Goal: Navigation & Orientation: Find specific page/section

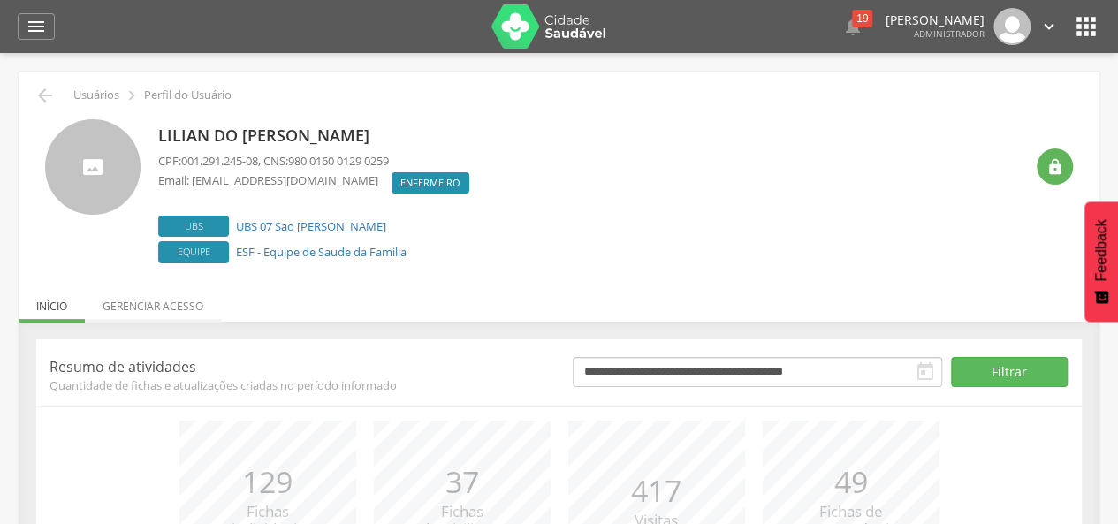
click at [155, 304] on li "Gerenciar acesso" at bounding box center [153, 302] width 136 height 42
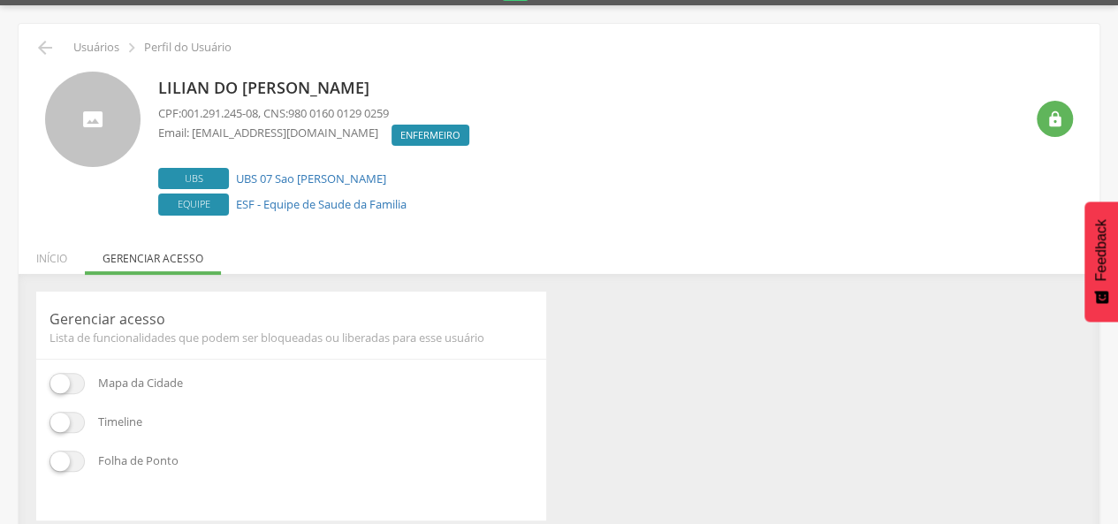
scroll to position [70, 0]
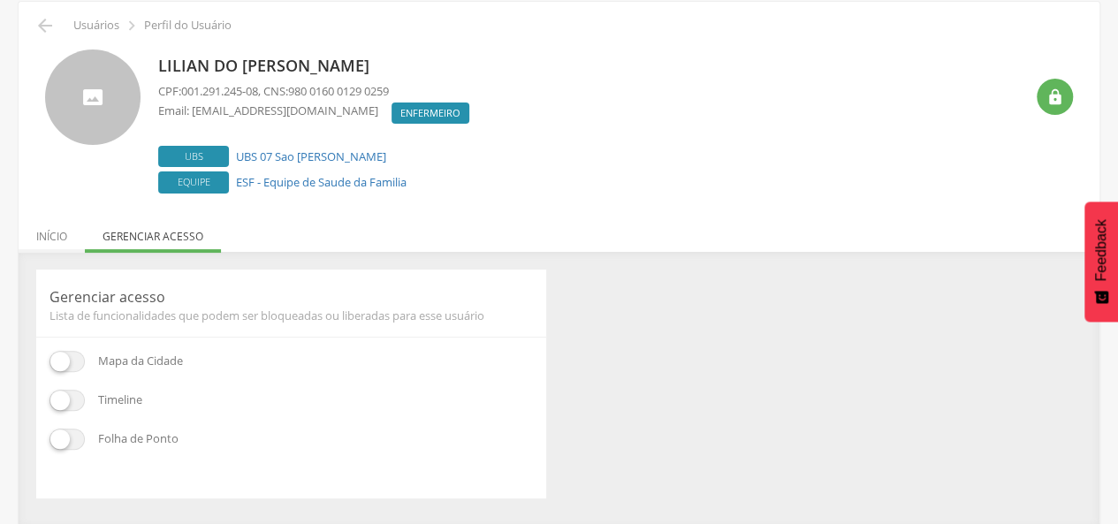
click at [47, 225] on li "Início" at bounding box center [52, 232] width 66 height 42
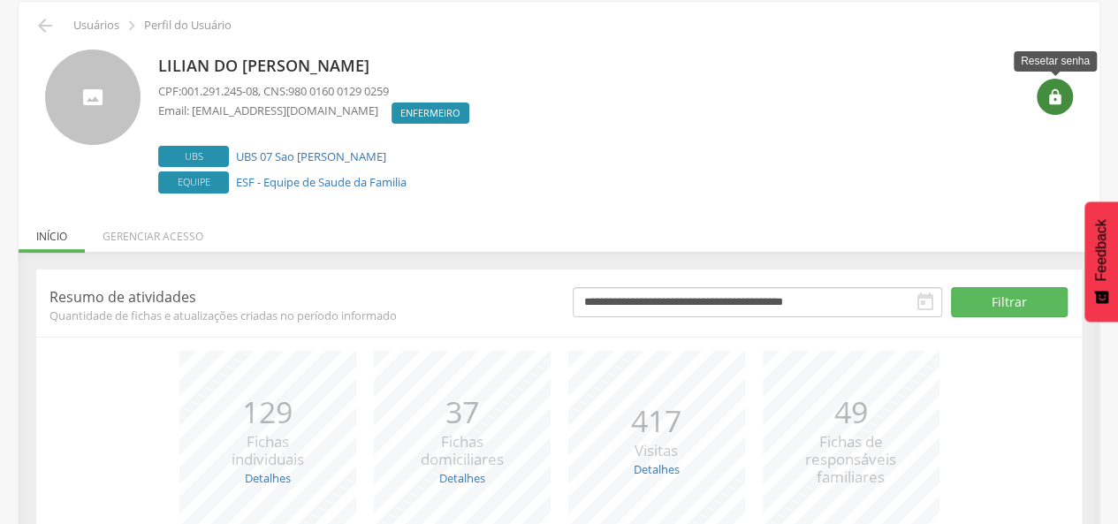
click at [1057, 112] on div "" at bounding box center [1055, 97] width 36 height 36
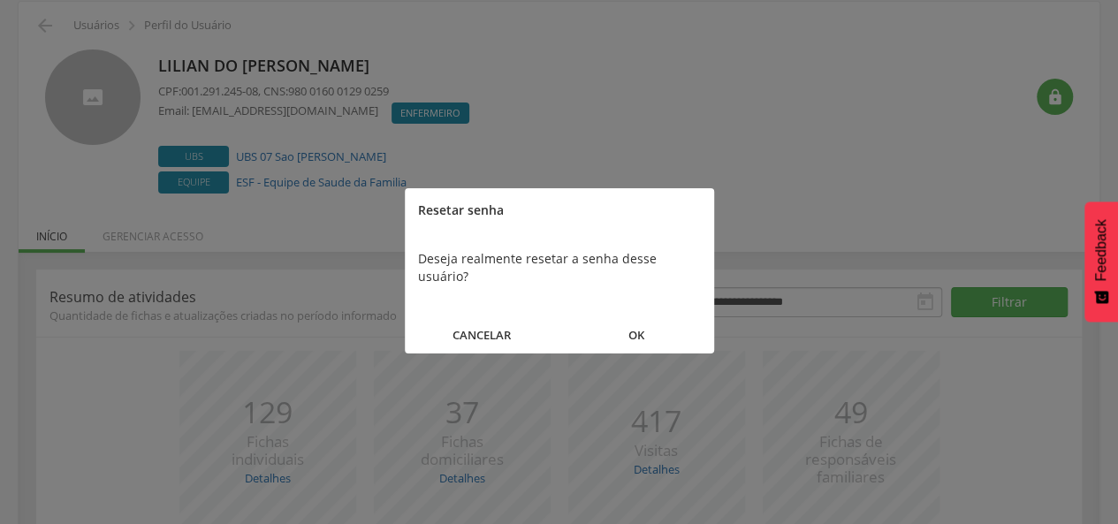
click at [635, 316] on button "OK" at bounding box center [636, 335] width 155 height 38
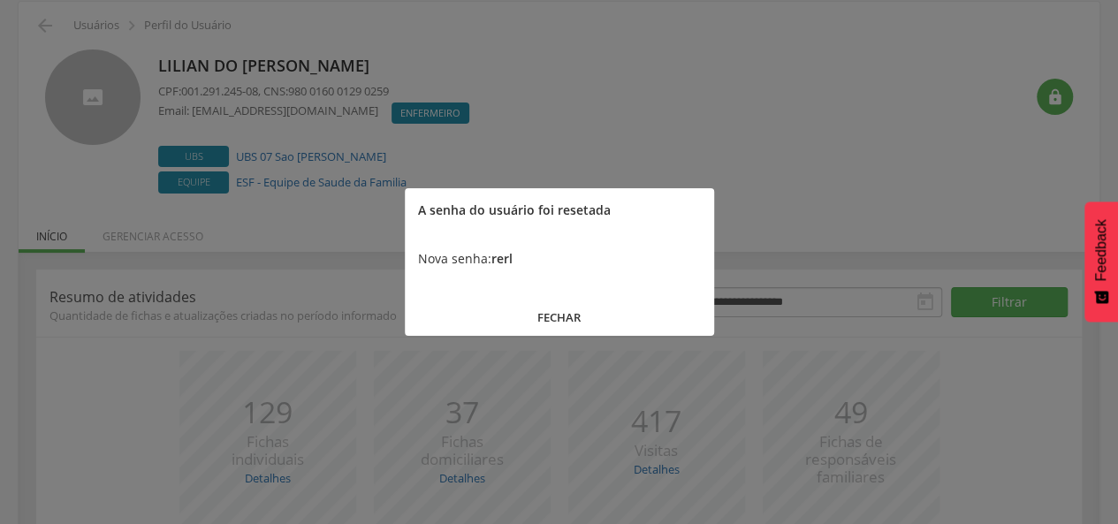
click at [498, 259] on b "rerl" at bounding box center [501, 258] width 21 height 17
copy b "rerl"
click at [825, 211] on div at bounding box center [559, 262] width 1118 height 524
click at [506, 264] on b "rerl" at bounding box center [501, 258] width 21 height 17
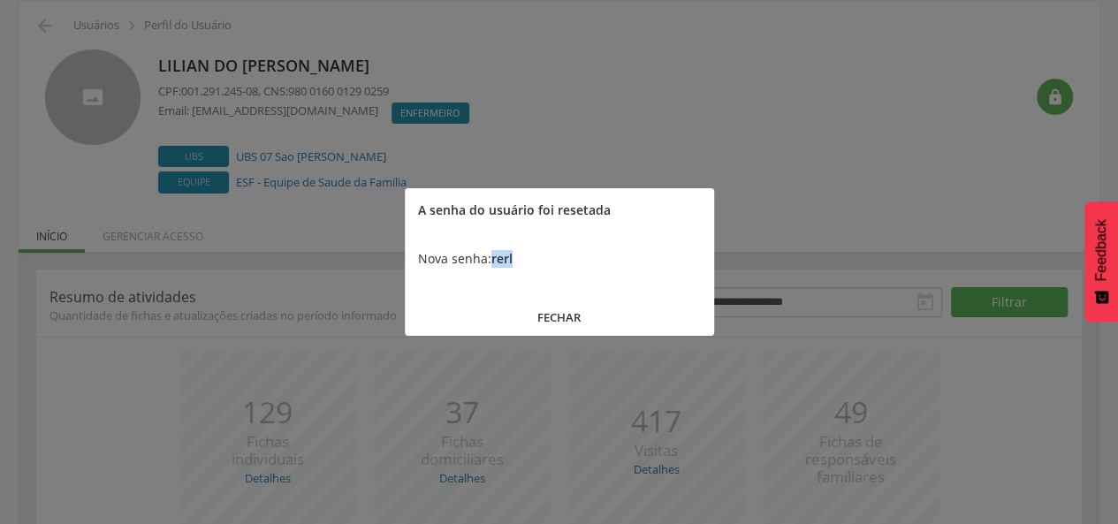
click at [506, 264] on b "rerl" at bounding box center [501, 258] width 21 height 17
copy b "rerl"
